Goal: Find specific page/section: Find specific page/section

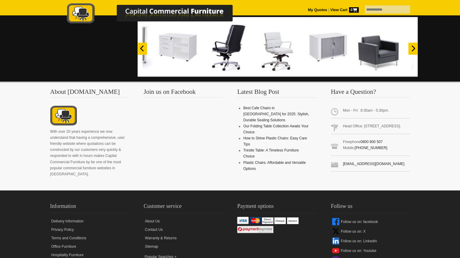
scroll to position [561, 0]
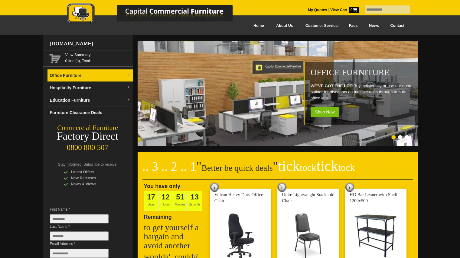
click at [128, 75] on img at bounding box center [129, 75] width 4 height 4
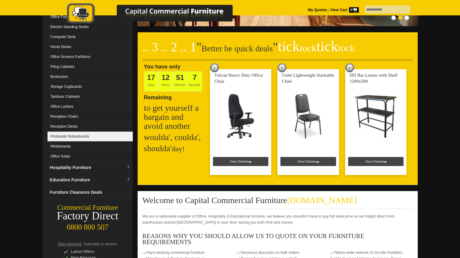
scroll to position [120, 0]
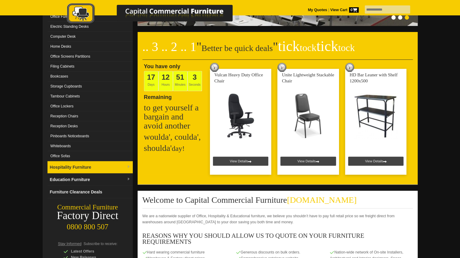
click at [129, 165] on img at bounding box center [129, 167] width 4 height 4
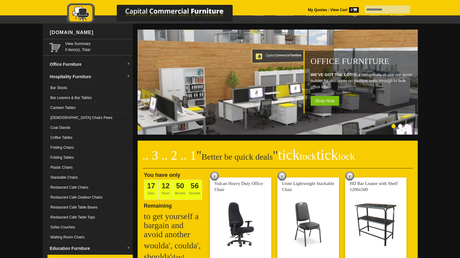
scroll to position [6, 0]
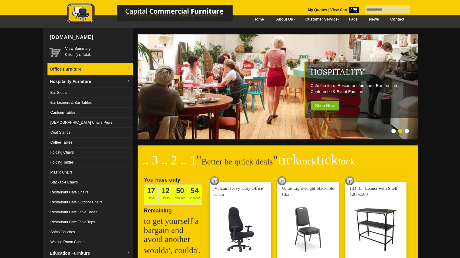
click at [127, 70] on img at bounding box center [129, 69] width 4 height 4
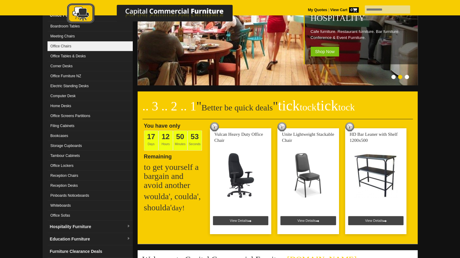
scroll to position [61, 0]
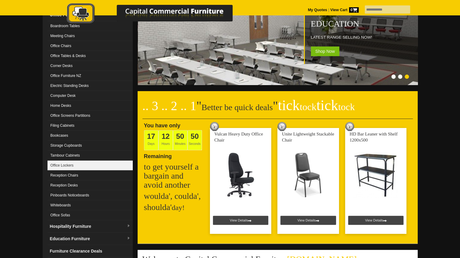
click at [97, 162] on link "Office Lockers" at bounding box center [89, 166] width 85 height 10
